Goal: Information Seeking & Learning: Learn about a topic

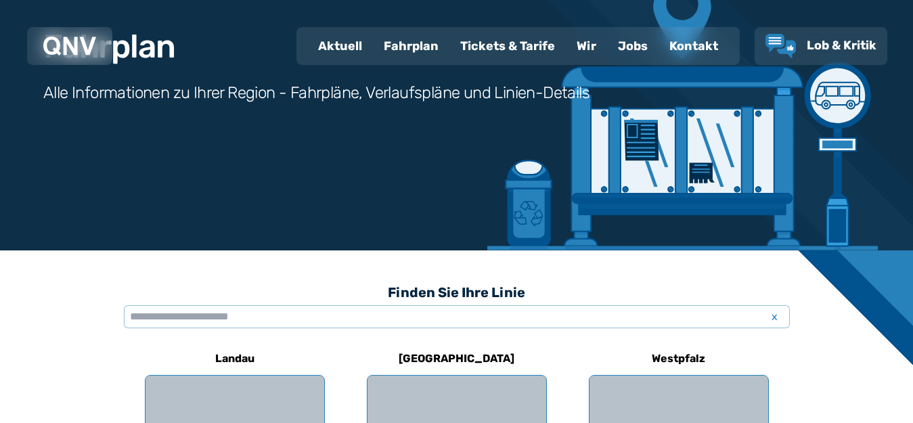
scroll to position [135, 0]
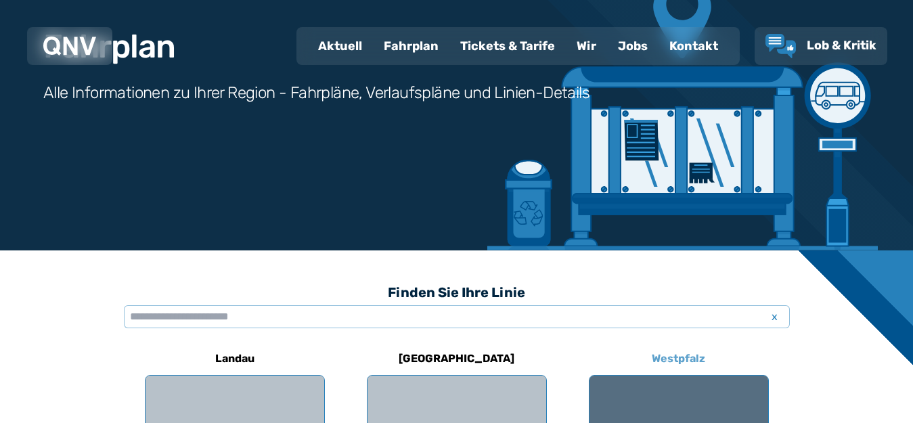
click at [679, 359] on h6 "Westpfalz" at bounding box center [678, 359] width 64 height 22
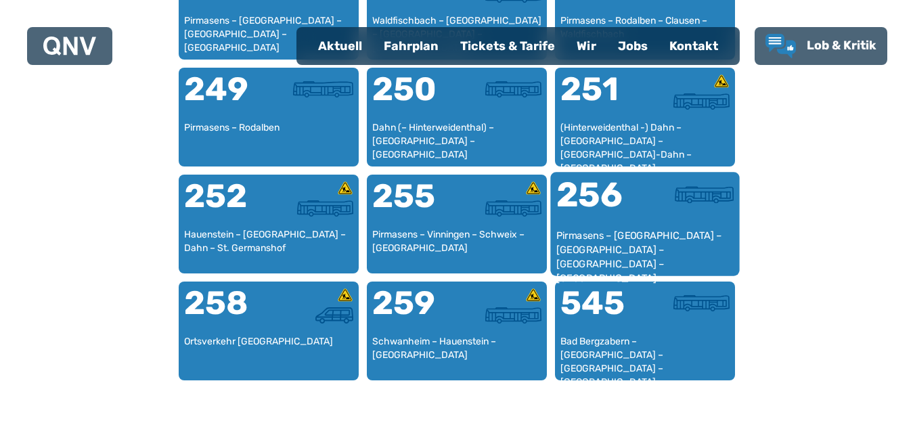
scroll to position [1634, 0]
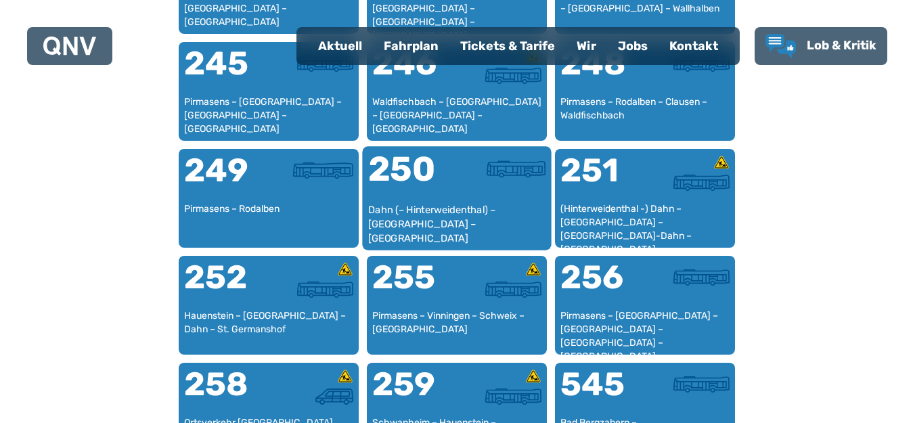
click at [444, 187] on div "250" at bounding box center [411, 177] width 89 height 51
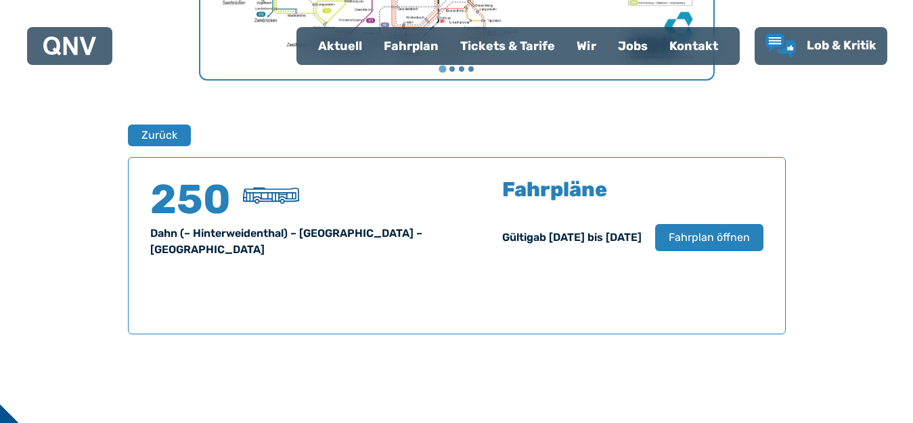
scroll to position [892, 0]
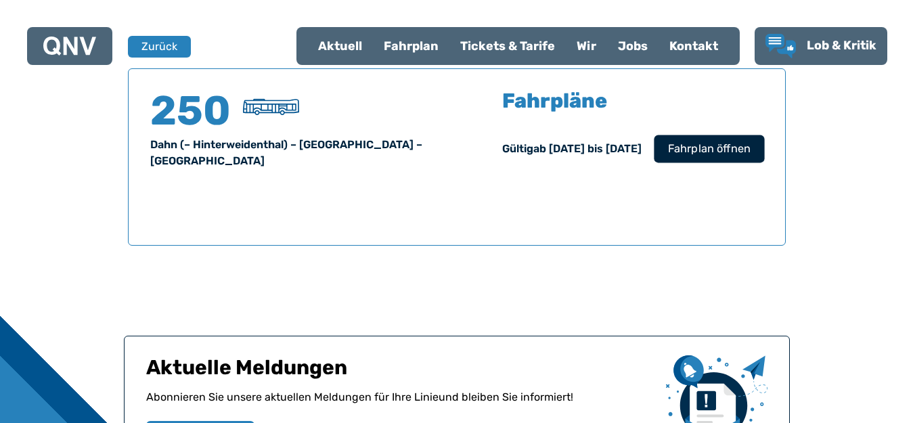
click at [695, 143] on span "Fahrplan öffnen" at bounding box center [708, 149] width 83 height 16
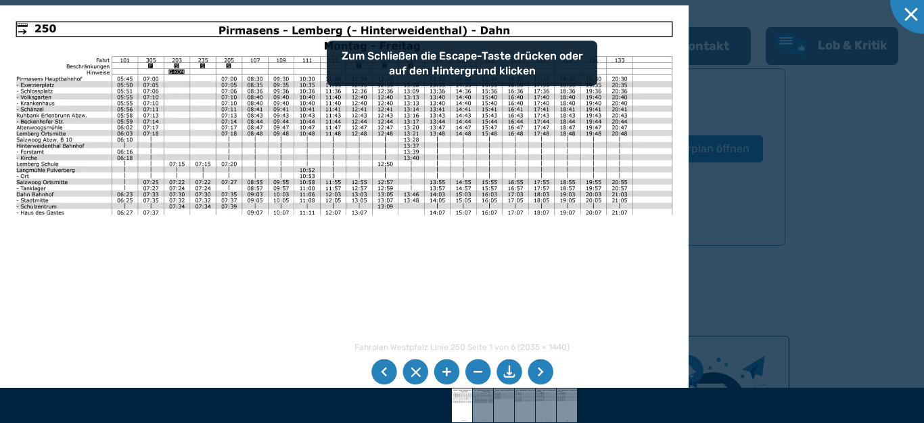
click at [543, 374] on li at bounding box center [541, 372] width 26 height 26
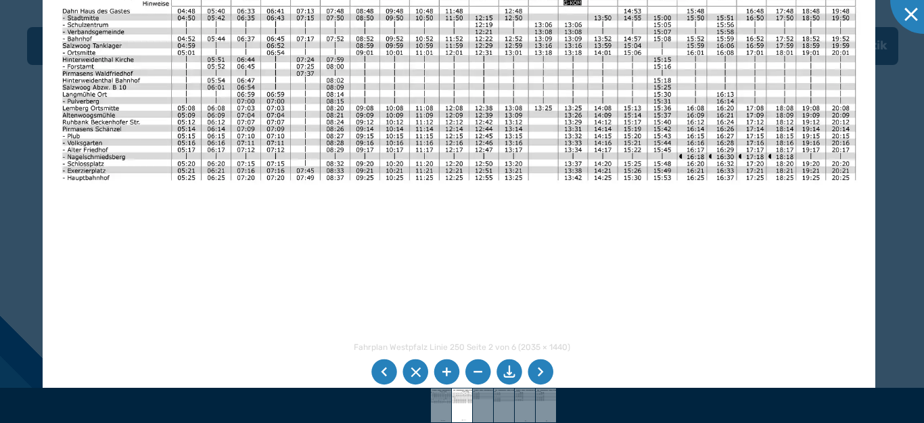
click at [317, 147] on img at bounding box center [459, 218] width 833 height 589
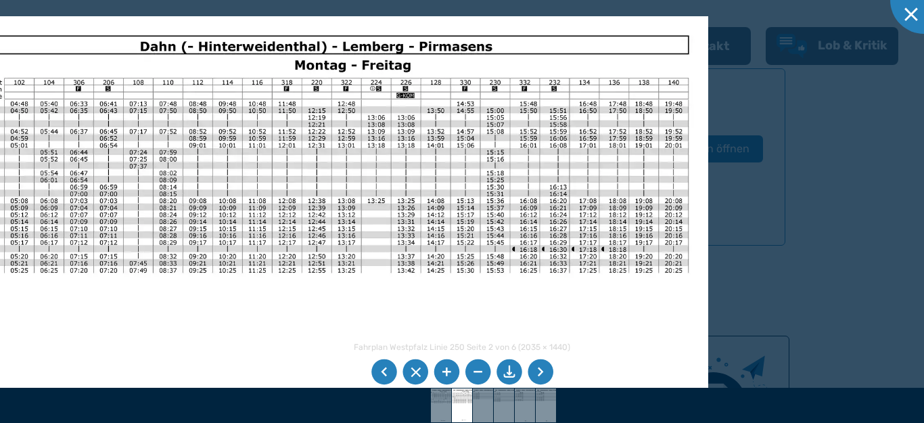
click at [375, 292] on img at bounding box center [292, 310] width 833 height 589
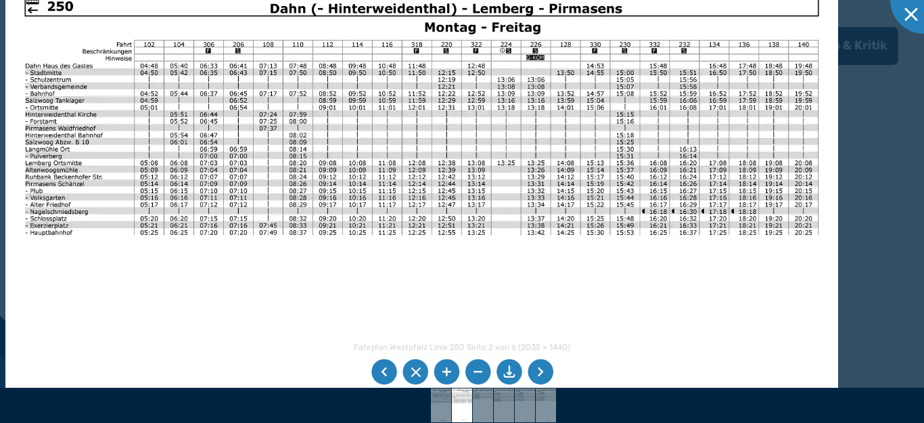
click at [549, 226] on img at bounding box center [421, 272] width 833 height 589
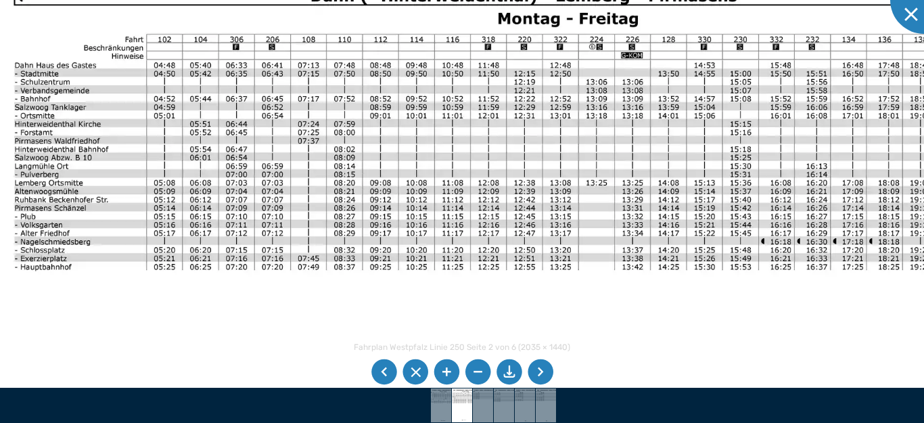
click at [760, 200] on img at bounding box center [495, 315] width 1008 height 713
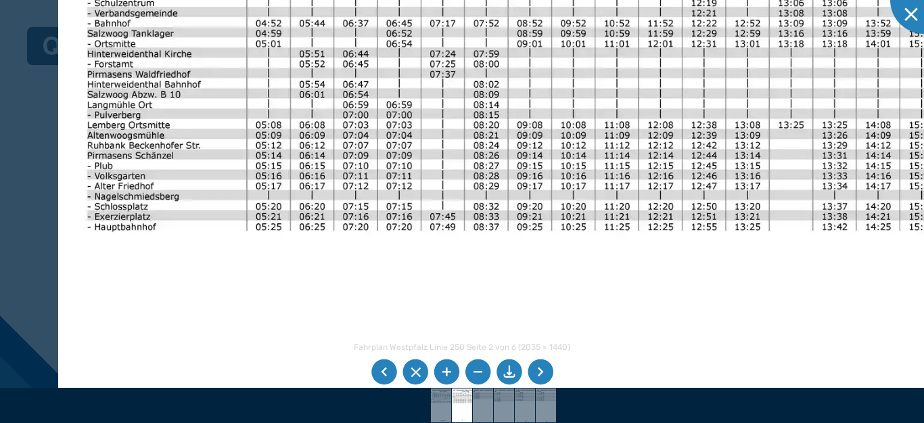
click at [472, 170] on img at bounding box center [668, 286] width 1220 height 863
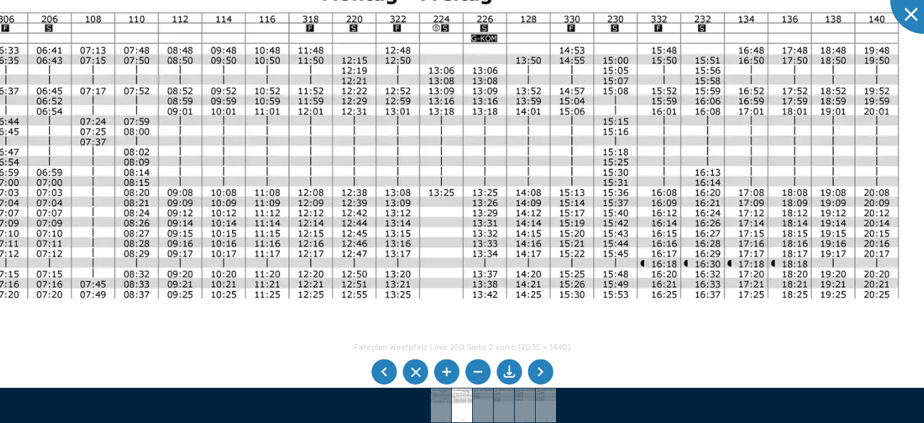
click at [347, 282] on img at bounding box center [318, 353] width 1220 height 863
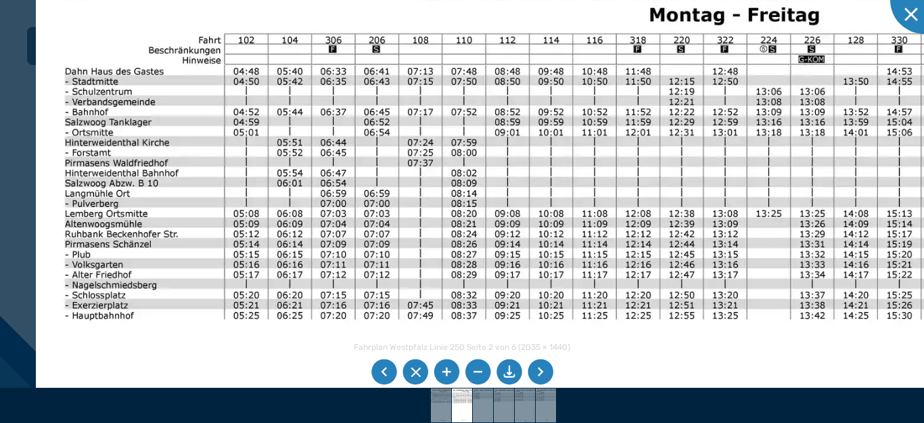
click at [355, 353] on img at bounding box center [646, 374] width 1220 height 863
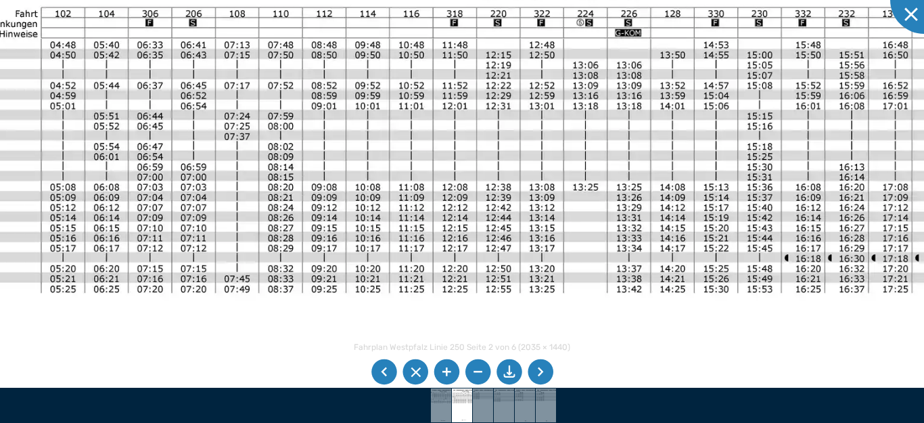
click at [282, 229] on img at bounding box center [463, 348] width 1220 height 863
click at [541, 373] on li at bounding box center [541, 372] width 26 height 26
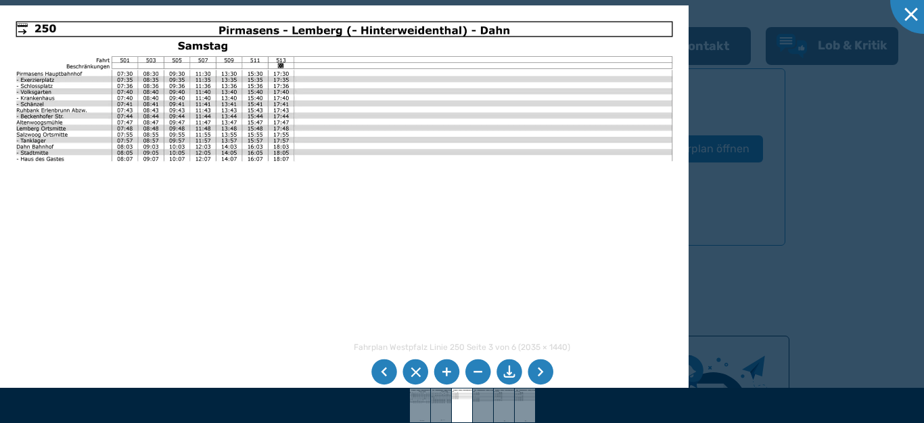
click at [541, 373] on li at bounding box center [541, 372] width 26 height 26
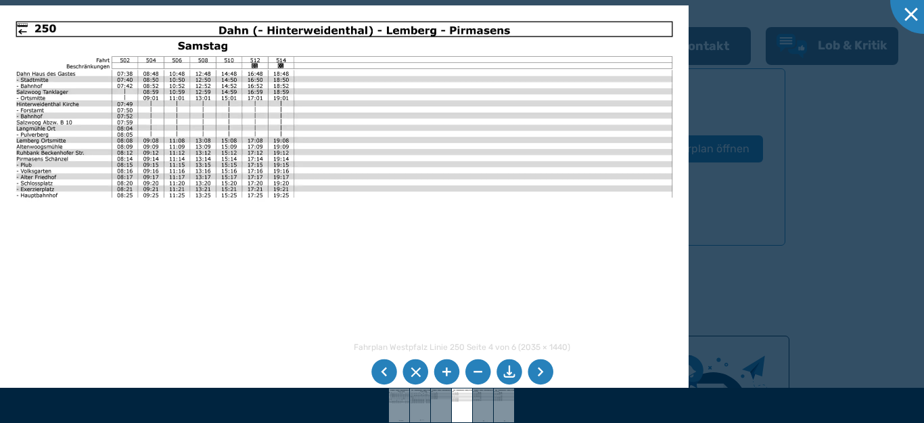
click at [542, 372] on li at bounding box center [541, 372] width 26 height 26
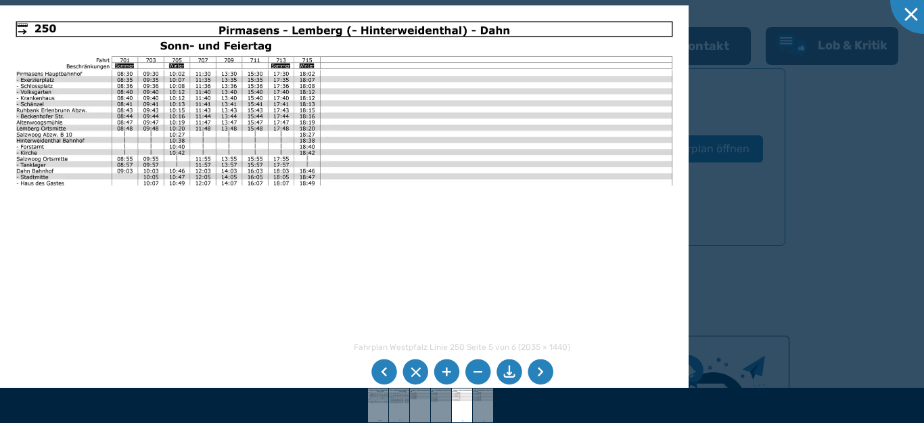
click at [542, 372] on li at bounding box center [541, 372] width 26 height 26
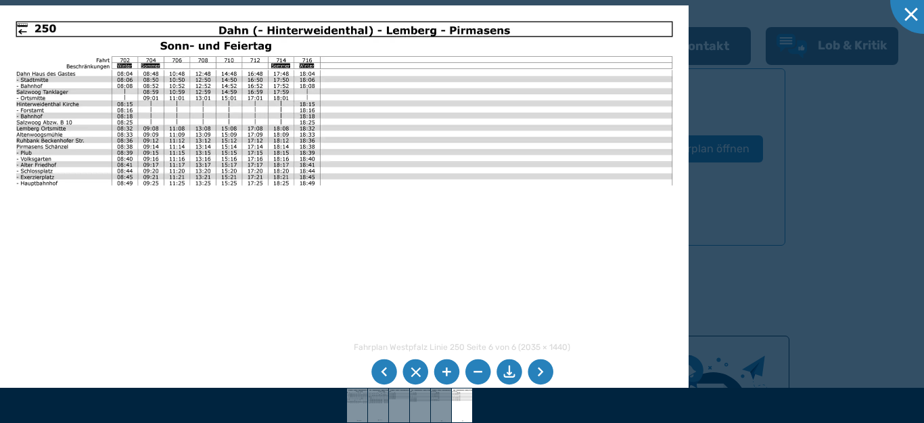
click at [542, 372] on li at bounding box center [541, 372] width 26 height 26
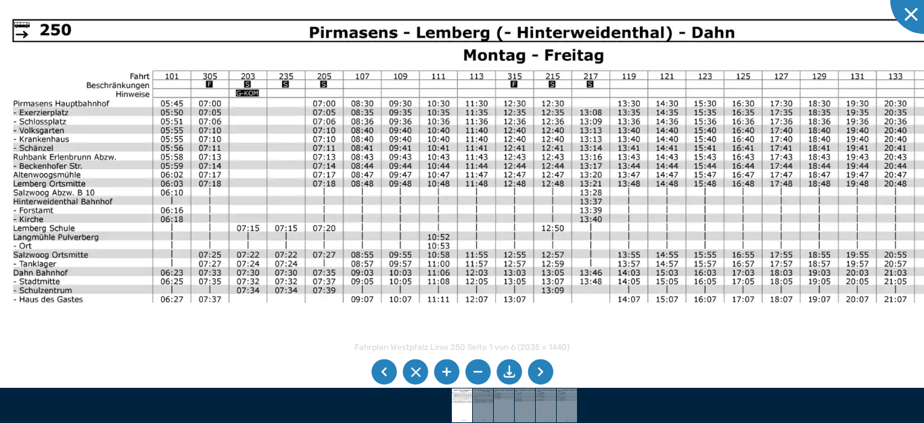
click at [642, 228] on img at bounding box center [493, 352] width 1008 height 713
click at [535, 369] on li at bounding box center [541, 372] width 26 height 26
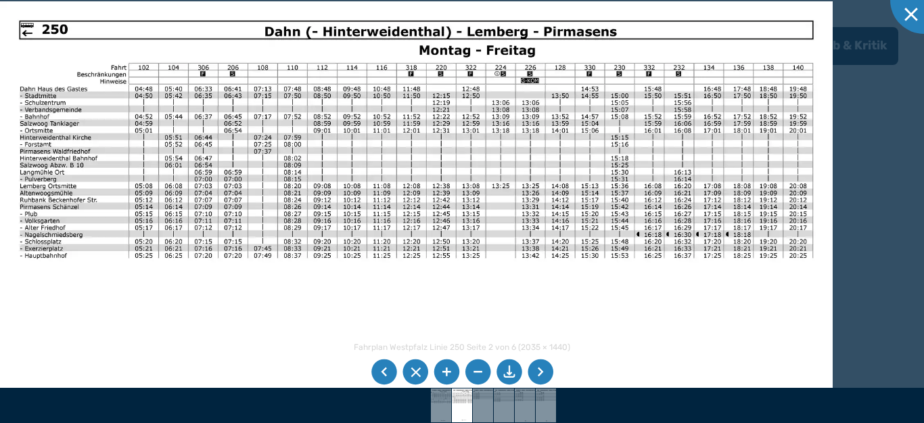
click at [571, 260] on img at bounding box center [416, 295] width 833 height 589
click at [908, 6] on div at bounding box center [924, 0] width 68 height 68
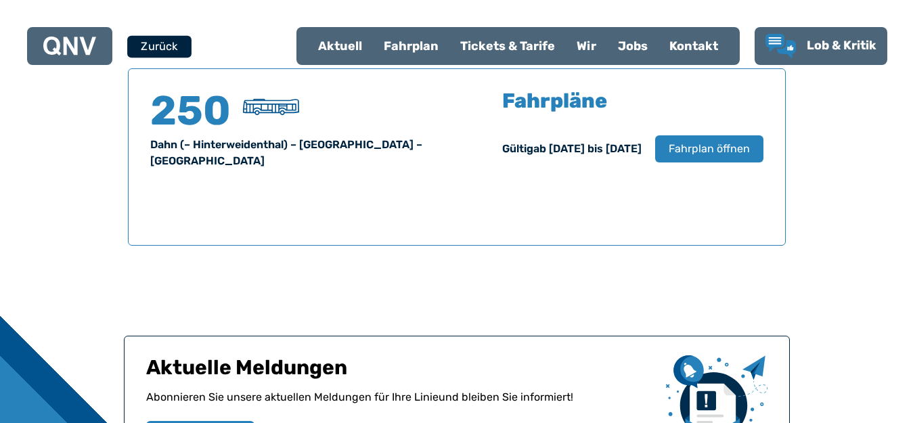
click at [145, 44] on button "Zurück" at bounding box center [159, 46] width 64 height 22
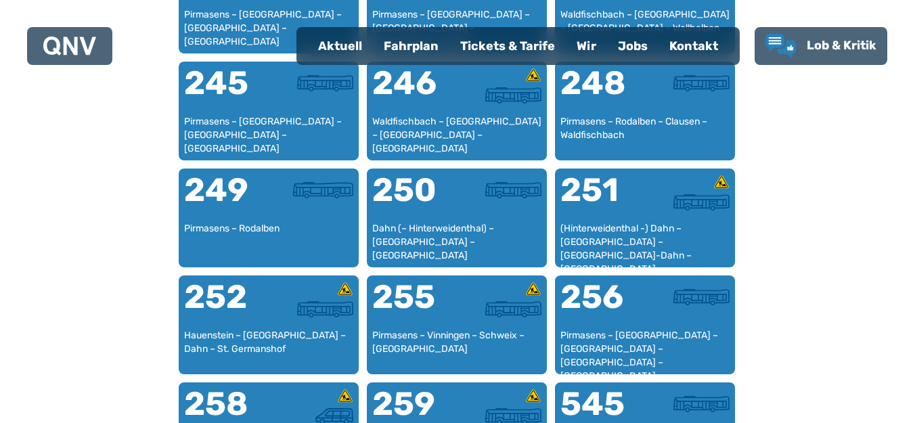
scroll to position [1634, 0]
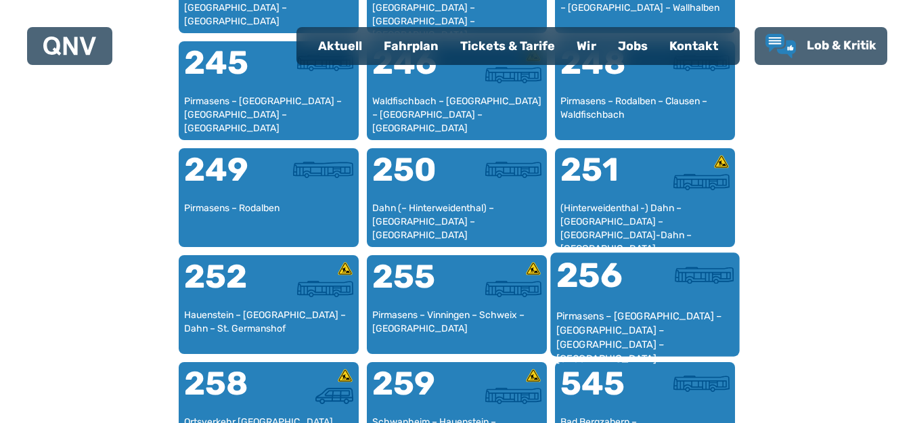
click at [597, 275] on div "256" at bounding box center [599, 283] width 89 height 51
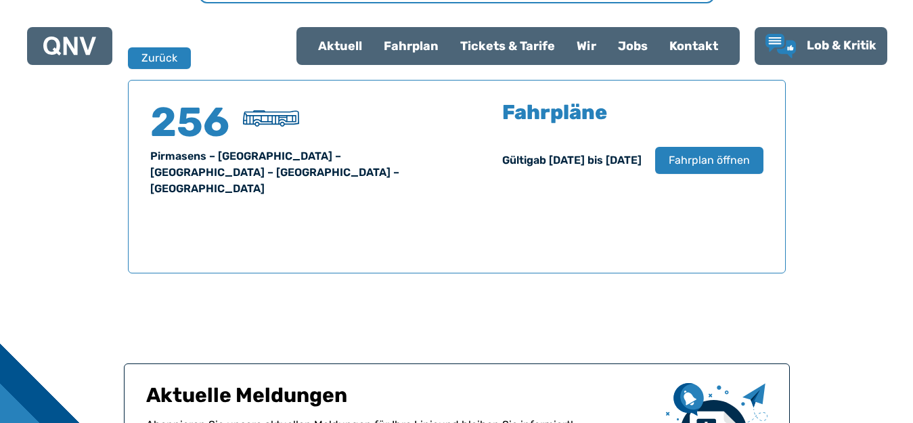
scroll to position [892, 0]
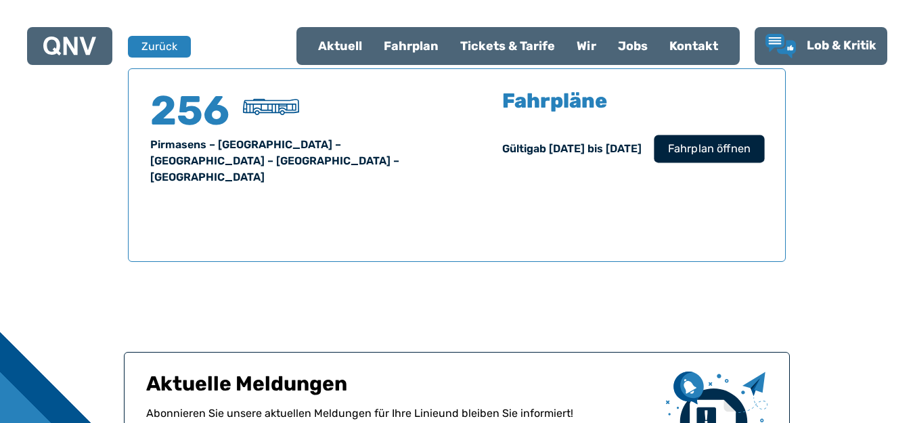
click at [719, 154] on span "Fahrplan öffnen" at bounding box center [708, 149] width 83 height 16
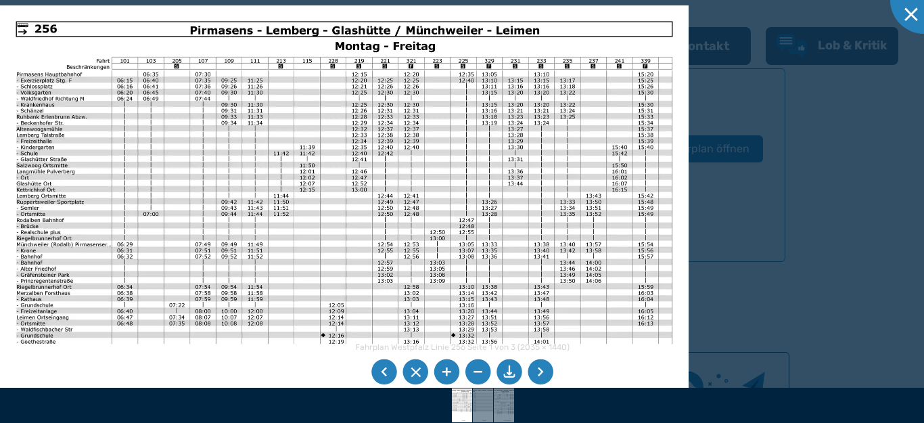
click at [538, 377] on li at bounding box center [541, 372] width 26 height 26
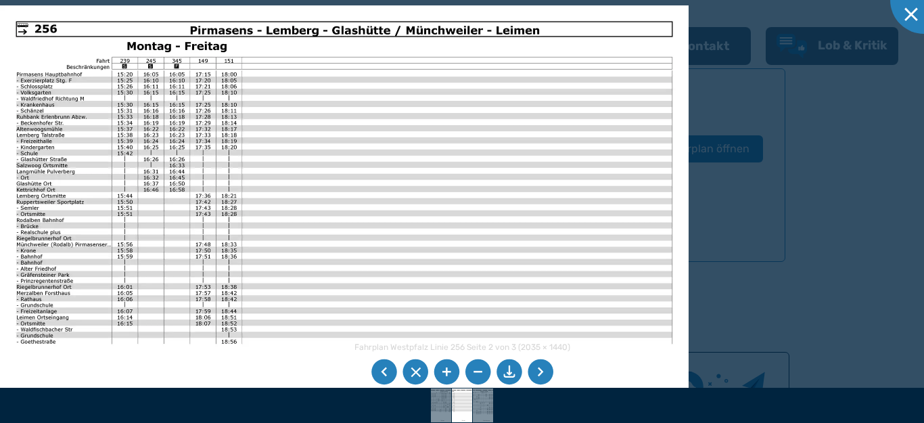
click at [538, 377] on li at bounding box center [541, 372] width 26 height 26
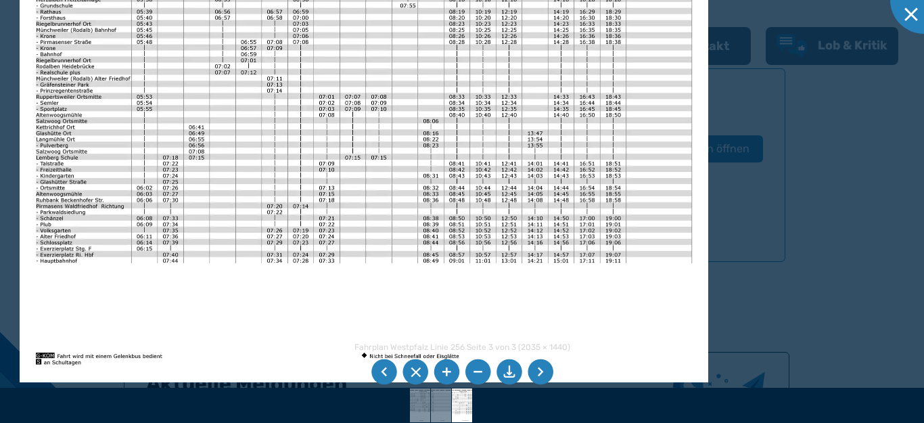
click at [455, 169] on img at bounding box center [364, 138] width 689 height 487
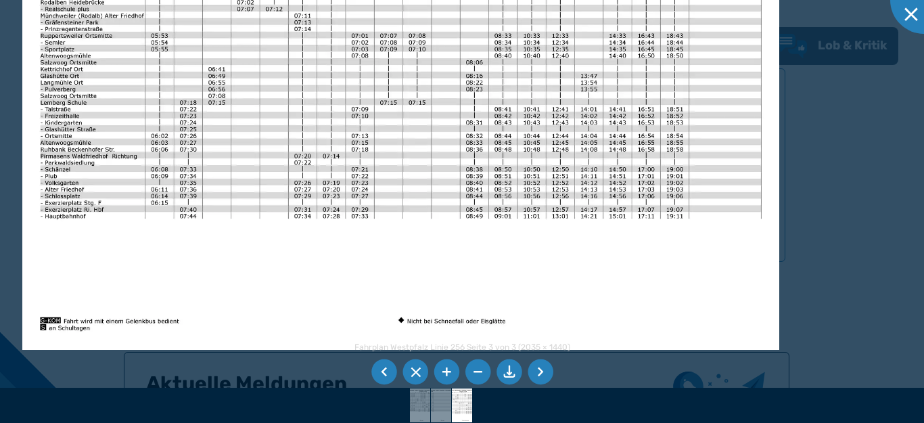
click at [420, 259] on img at bounding box center [400, 82] width 757 height 536
click at [534, 369] on li at bounding box center [541, 372] width 26 height 26
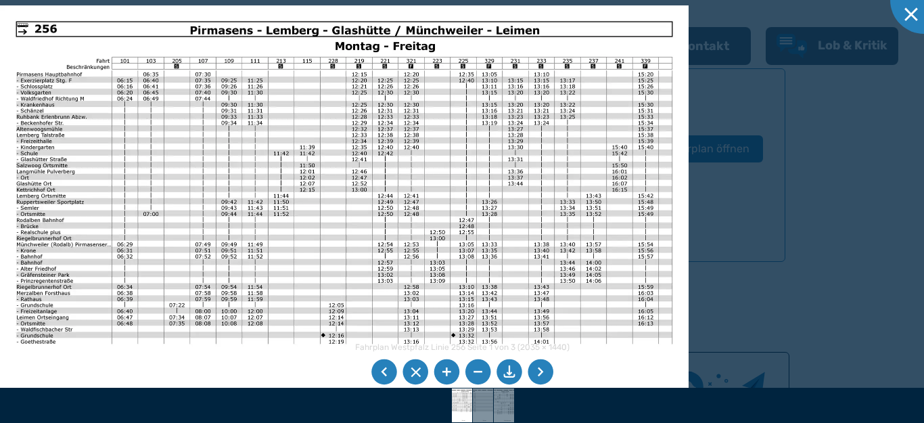
click at [538, 373] on li at bounding box center [541, 372] width 26 height 26
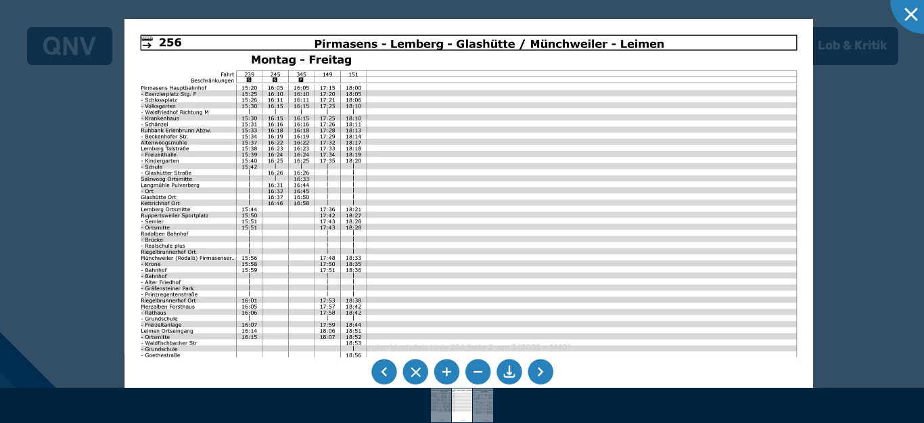
click at [405, 192] on img at bounding box center [468, 262] width 689 height 487
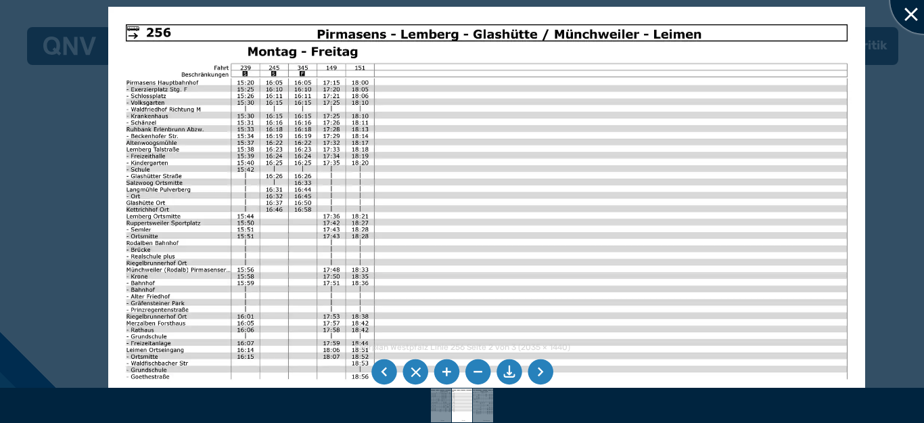
click at [911, 16] on div at bounding box center [924, 0] width 68 height 68
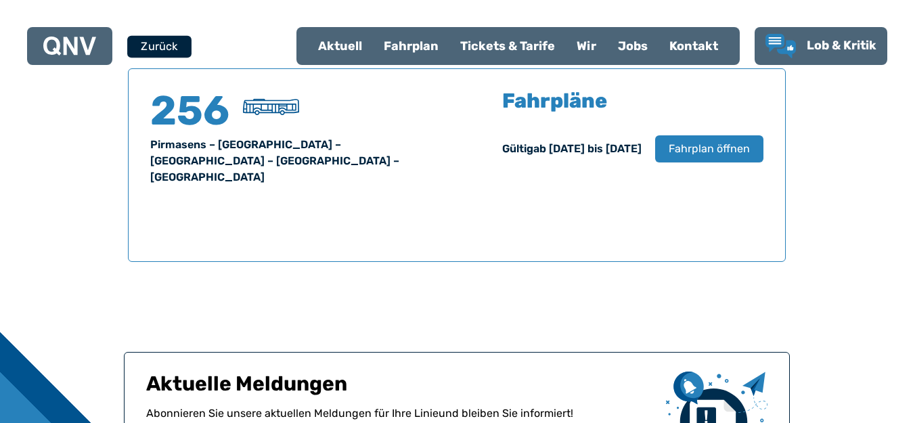
click at [155, 48] on button "Zurück" at bounding box center [159, 46] width 64 height 22
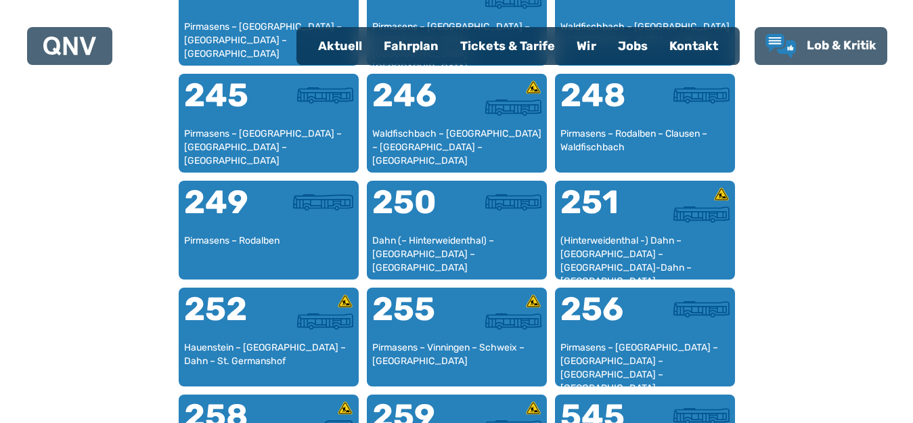
scroll to position [1604, 0]
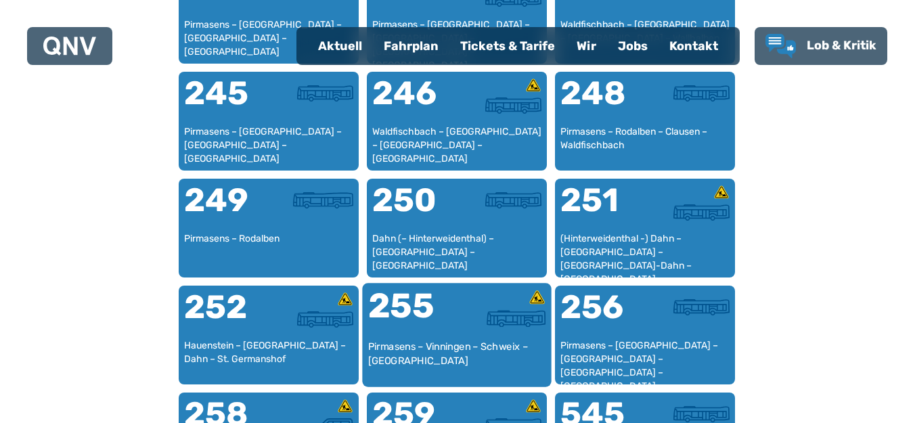
click at [436, 294] on div "255" at bounding box center [411, 314] width 89 height 51
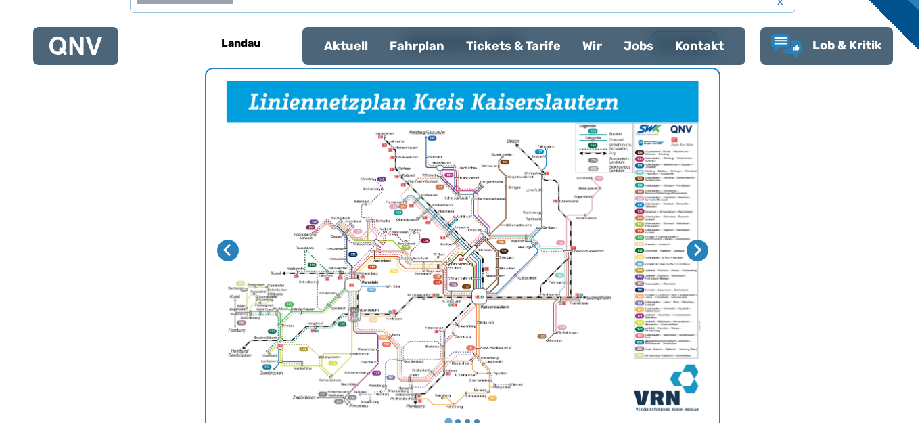
scroll to position [892, 0]
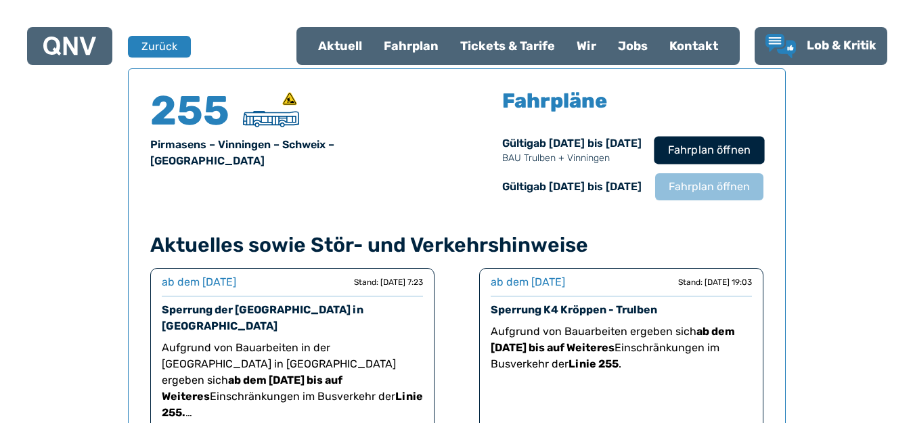
click at [702, 151] on span "Fahrplan öffnen" at bounding box center [708, 150] width 83 height 16
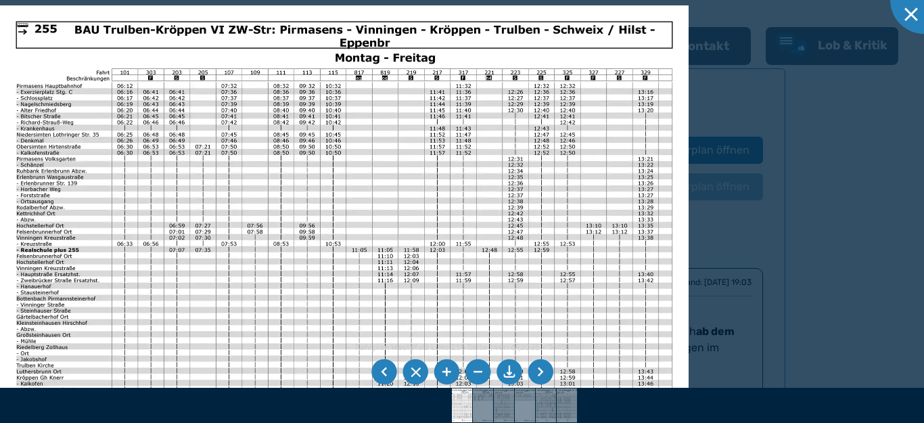
click at [540, 371] on li at bounding box center [541, 372] width 26 height 26
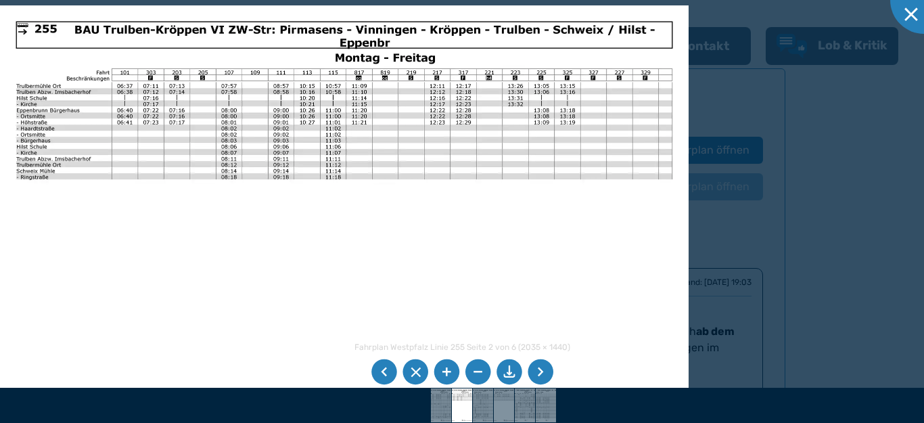
click at [538, 373] on li at bounding box center [541, 372] width 26 height 26
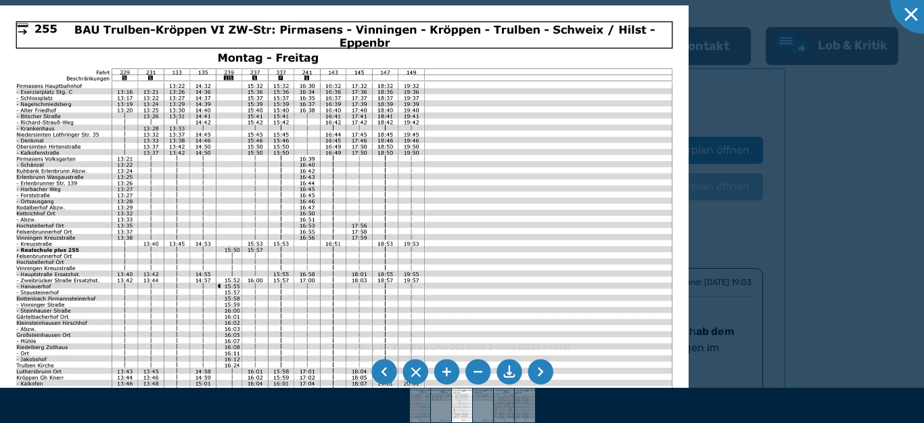
click at [533, 364] on li at bounding box center [541, 372] width 26 height 26
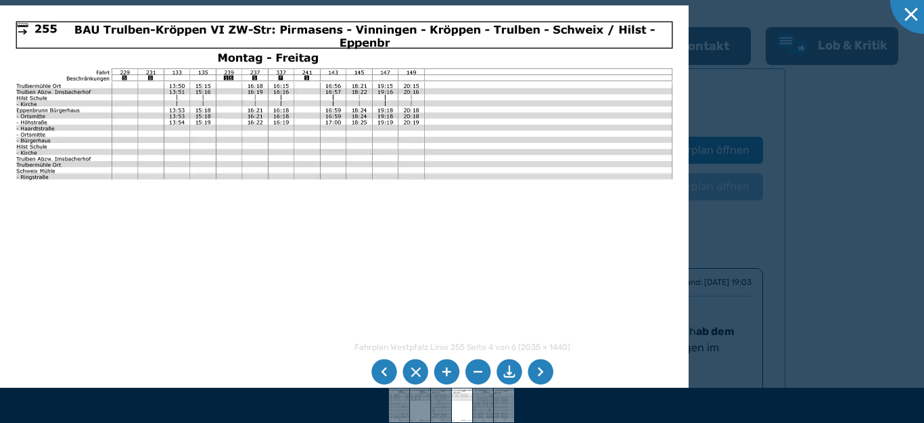
click at [533, 364] on li at bounding box center [541, 372] width 26 height 26
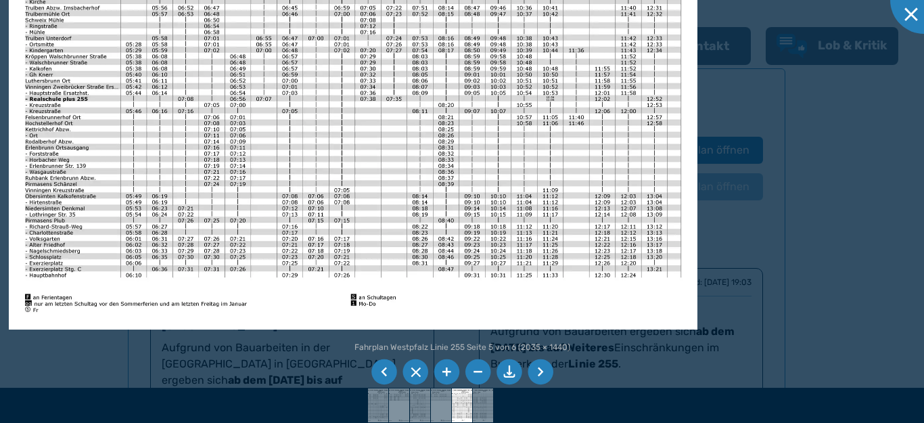
click at [509, 145] on img at bounding box center [353, 85] width 689 height 487
click at [537, 361] on li at bounding box center [541, 372] width 26 height 26
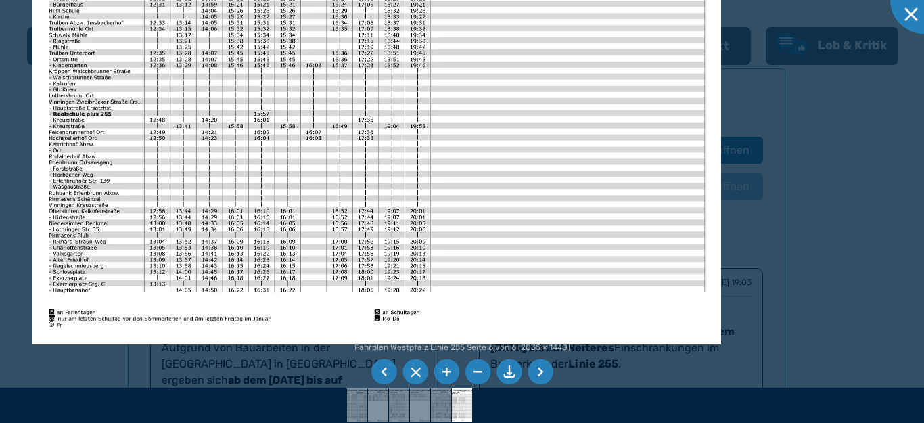
click at [561, 139] on img at bounding box center [376, 100] width 689 height 487
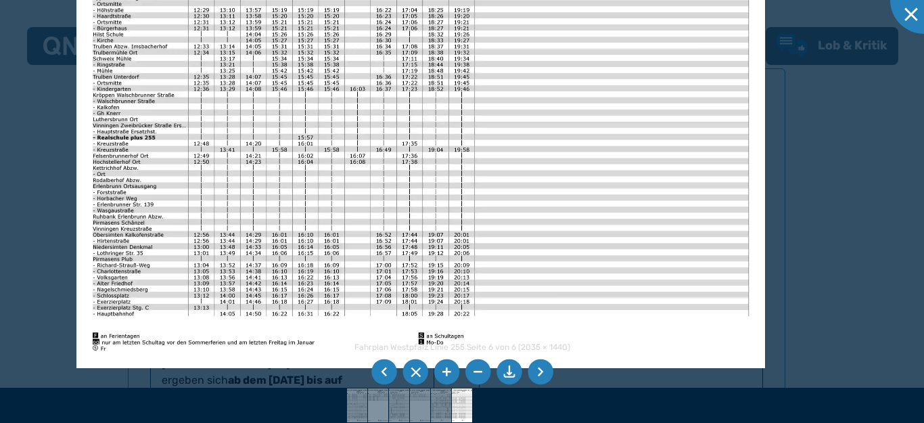
click at [550, 173] on img at bounding box center [420, 124] width 689 height 487
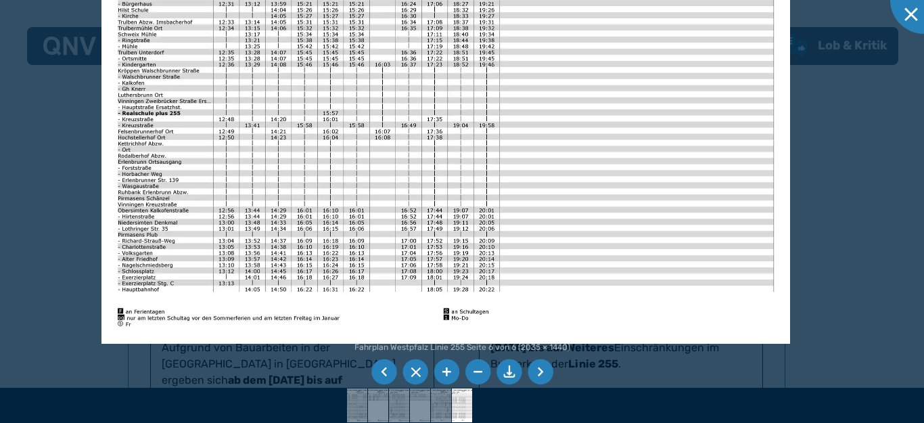
click at [616, 158] on img at bounding box center [445, 100] width 689 height 487
click at [536, 372] on li at bounding box center [541, 372] width 26 height 26
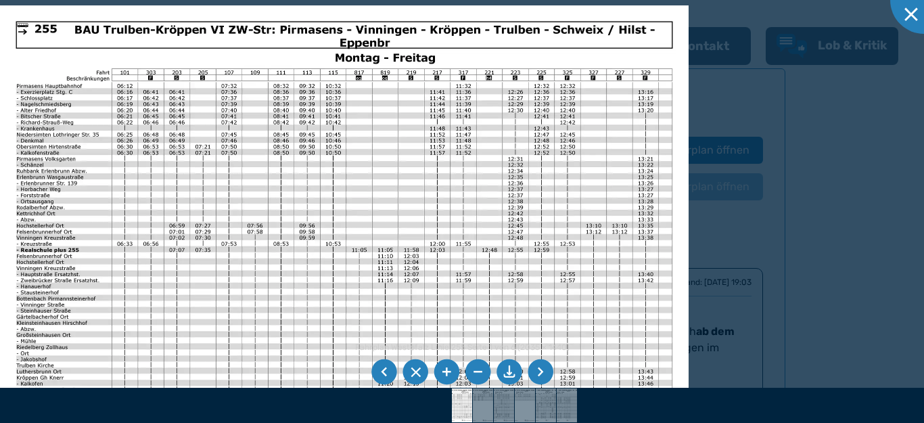
click at [536, 372] on li at bounding box center [541, 372] width 26 height 26
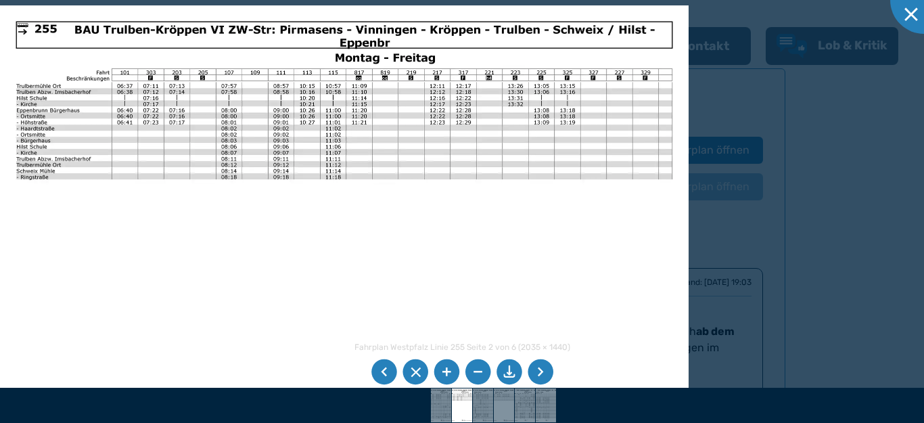
click at [541, 365] on li at bounding box center [541, 372] width 26 height 26
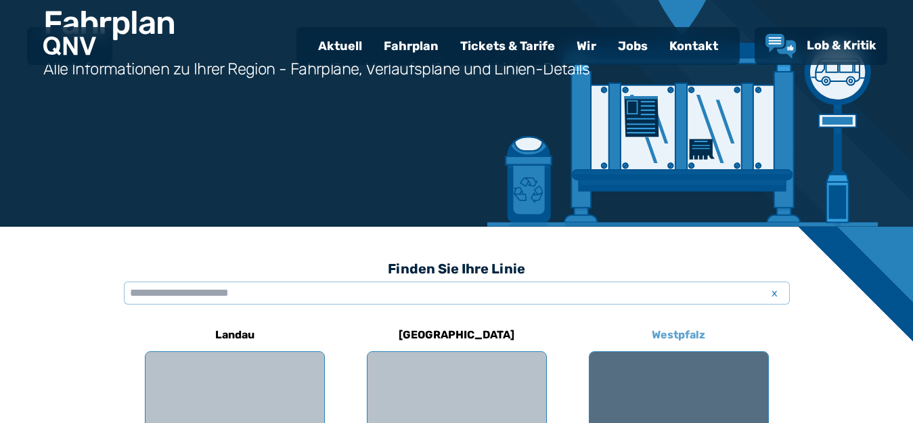
scroll to position [338, 0]
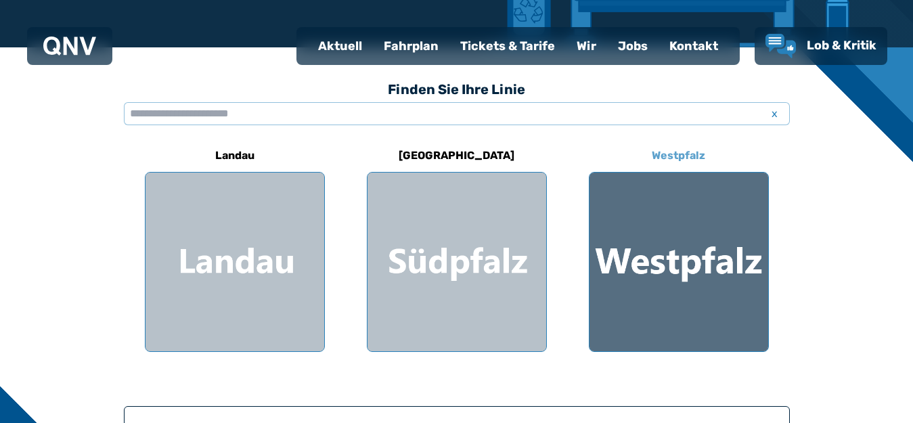
click at [672, 156] on h6 "Westpfalz" at bounding box center [678, 156] width 64 height 22
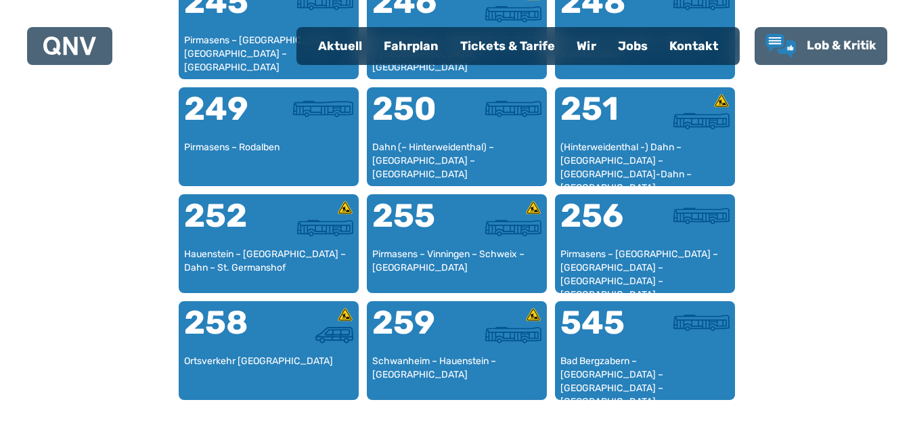
scroll to position [1702, 0]
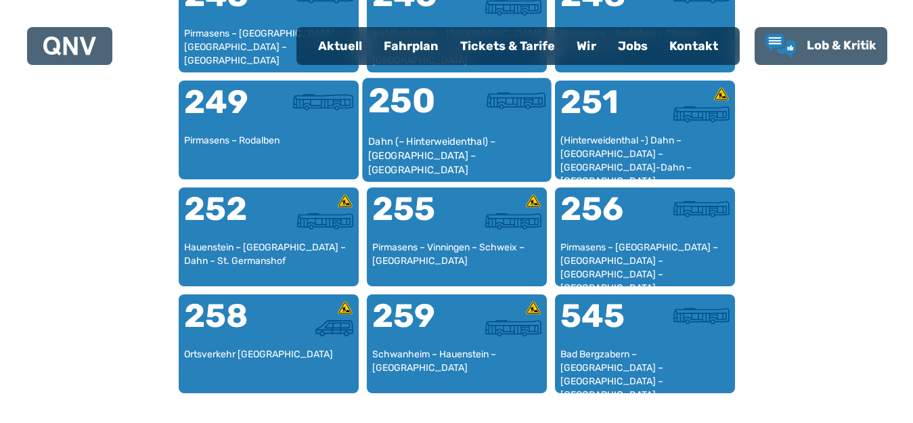
click at [489, 145] on div "Dahn (– Hinterweidenthal) – [GEOGRAPHIC_DATA] – [GEOGRAPHIC_DATA]" at bounding box center [456, 155] width 178 height 41
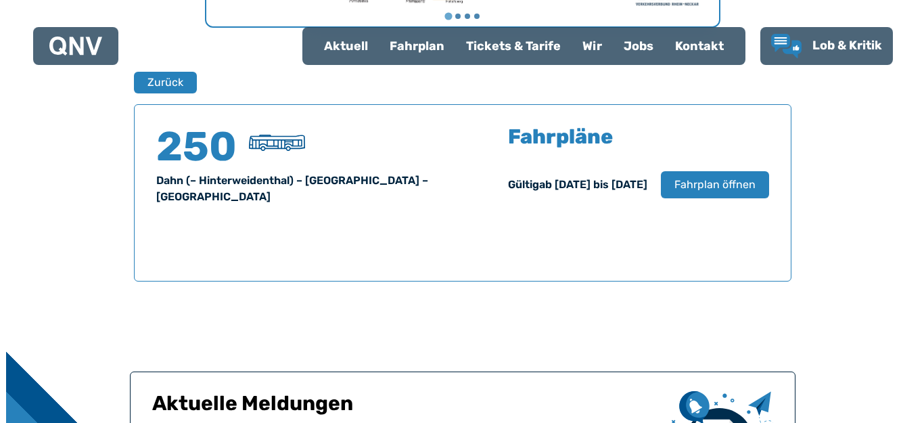
scroll to position [892, 0]
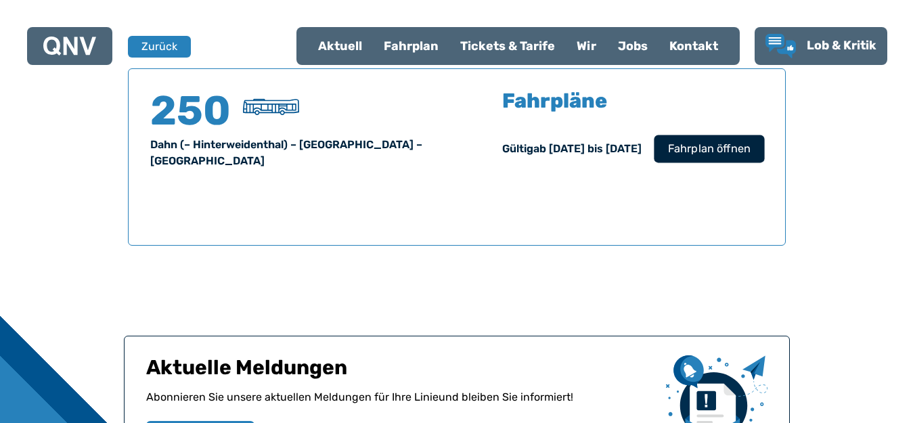
click at [727, 152] on span "Fahrplan öffnen" at bounding box center [708, 149] width 83 height 16
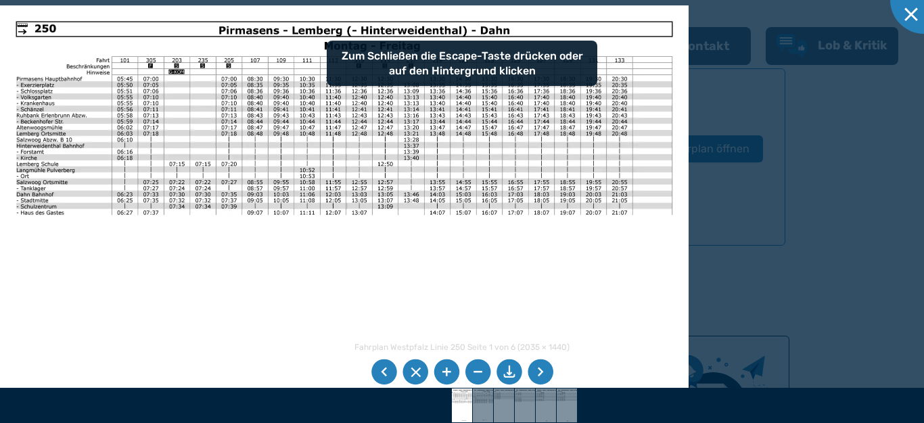
click at [543, 372] on li at bounding box center [541, 372] width 26 height 26
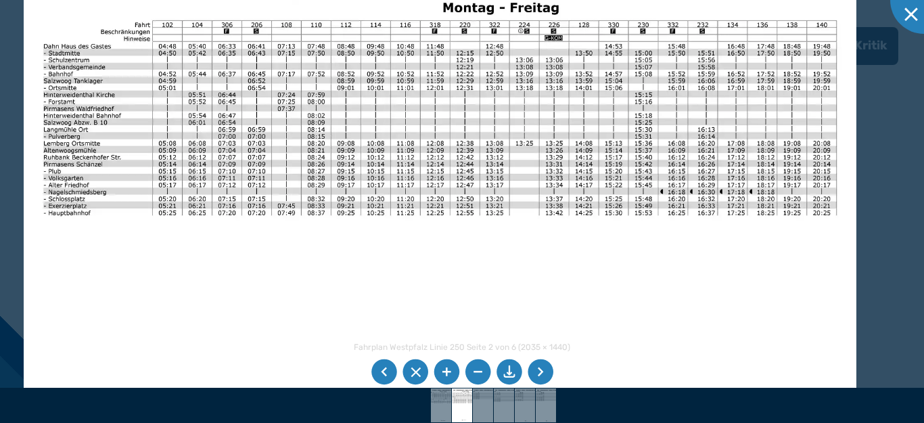
click at [547, 241] on img at bounding box center [440, 253] width 833 height 589
